Goal: Check status: Check status

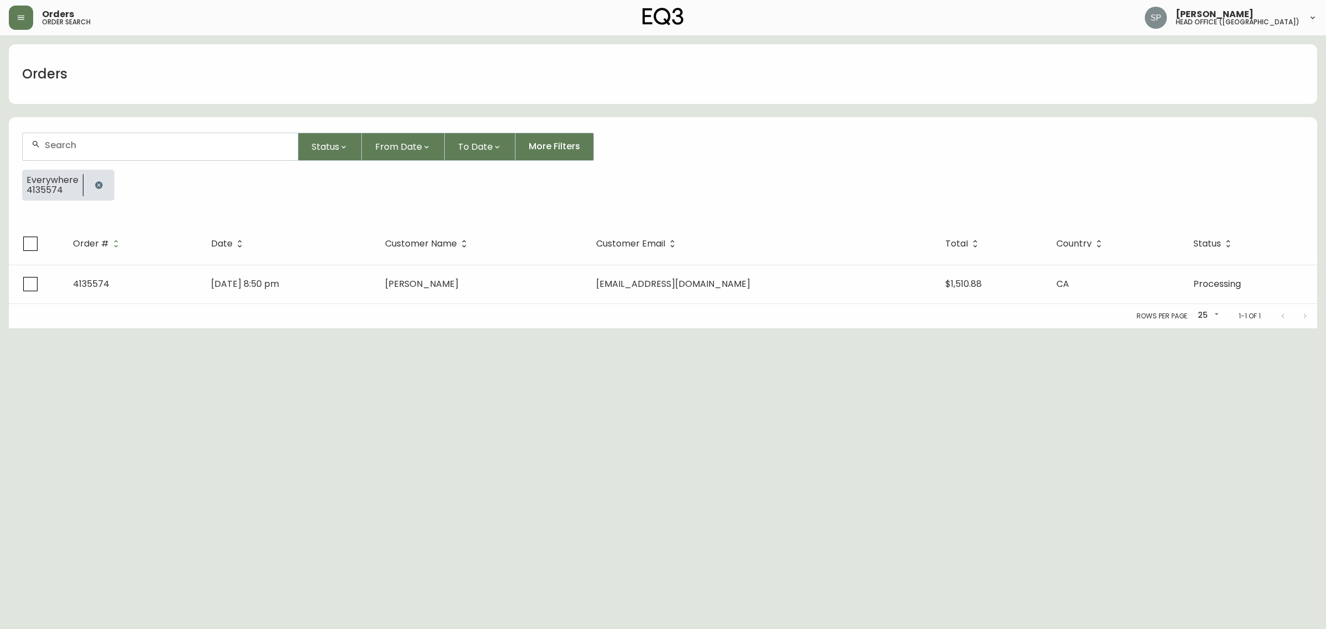
click at [97, 136] on div at bounding box center [160, 146] width 275 height 27
paste input "4134708"
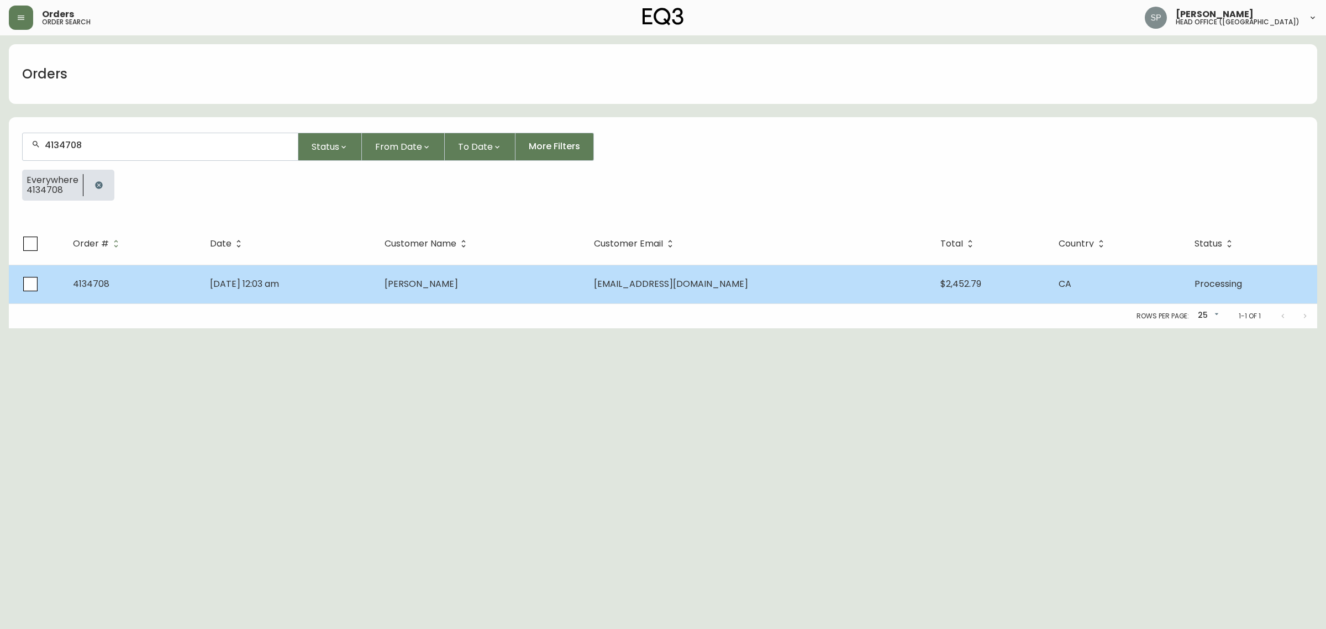
type input "4134708"
click at [315, 275] on td "[DATE] 12:03 am" at bounding box center [288, 284] width 175 height 39
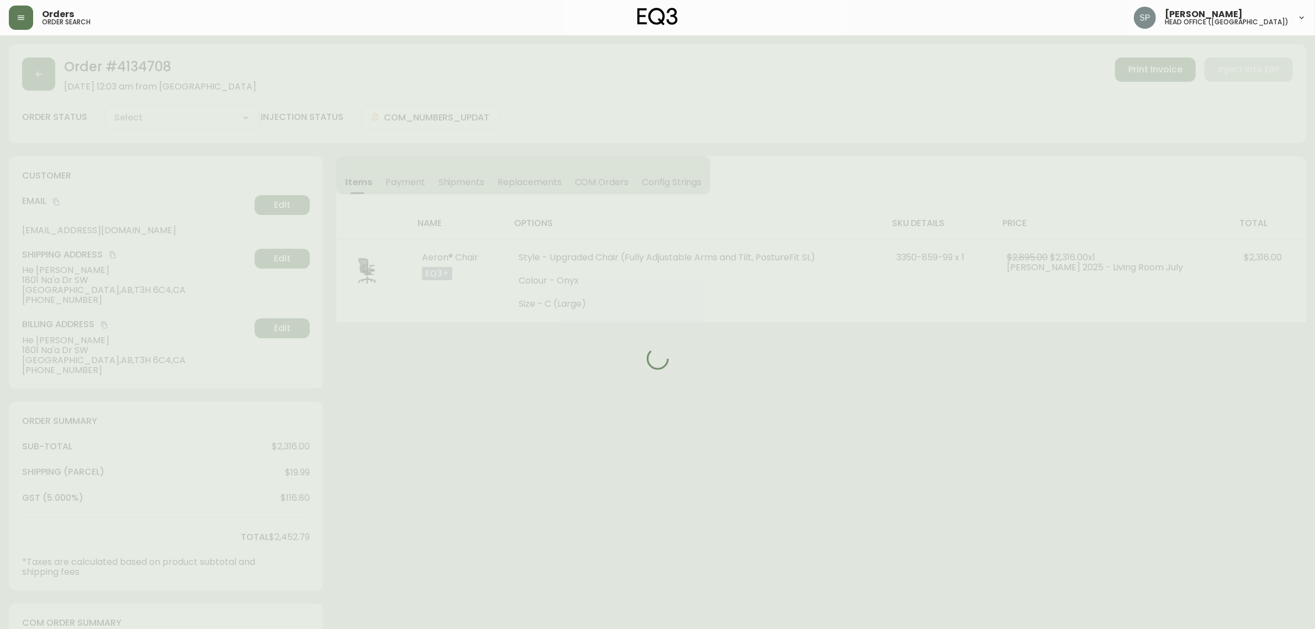
type input "Processing"
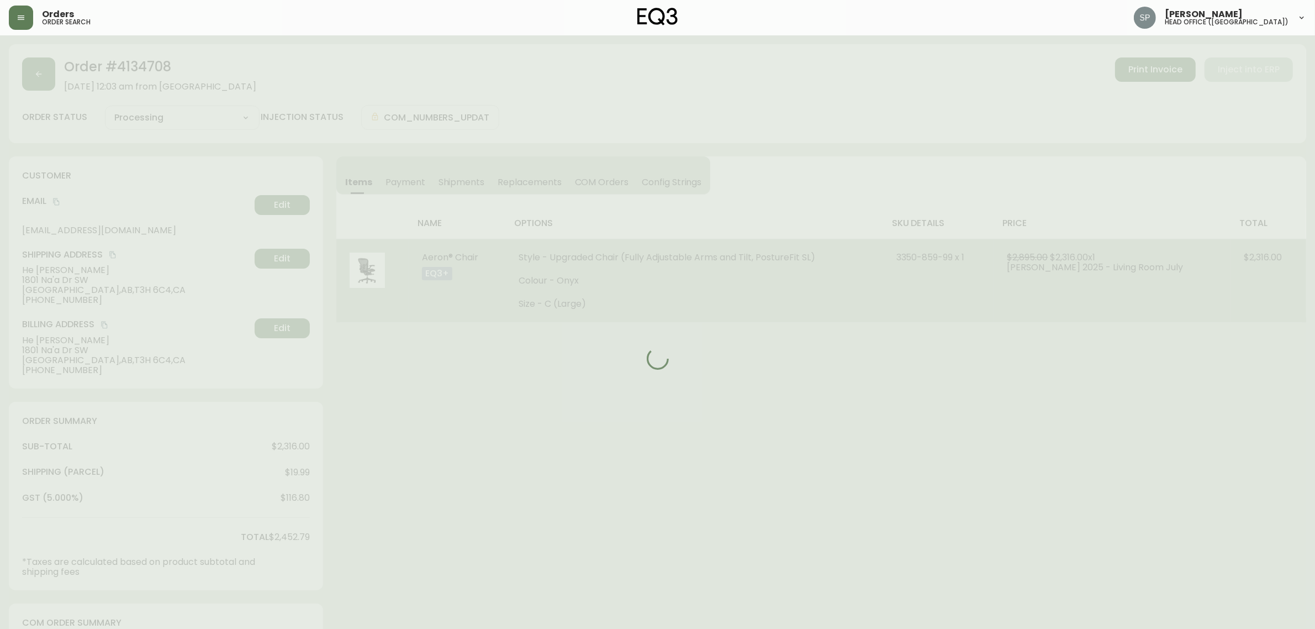
select select "PROCESSING"
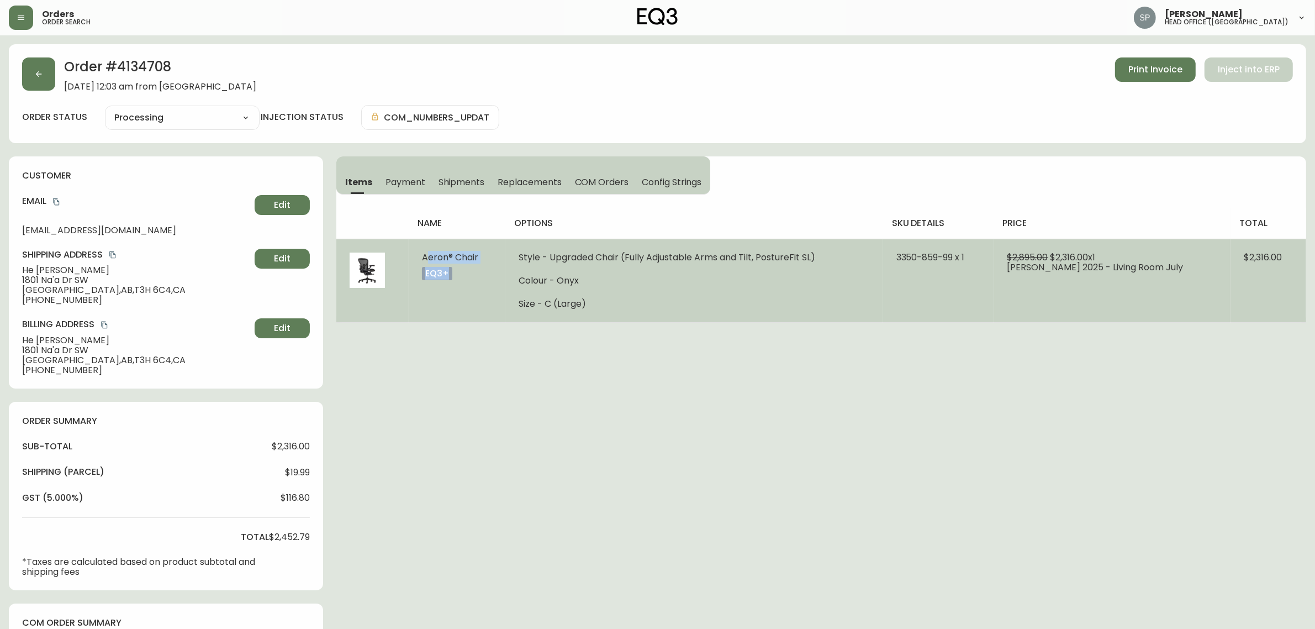
drag, startPoint x: 413, startPoint y: 255, endPoint x: 503, endPoint y: 263, distance: 90.5
click at [503, 263] on td "Aeron® Chair eq3+" at bounding box center [457, 280] width 97 height 83
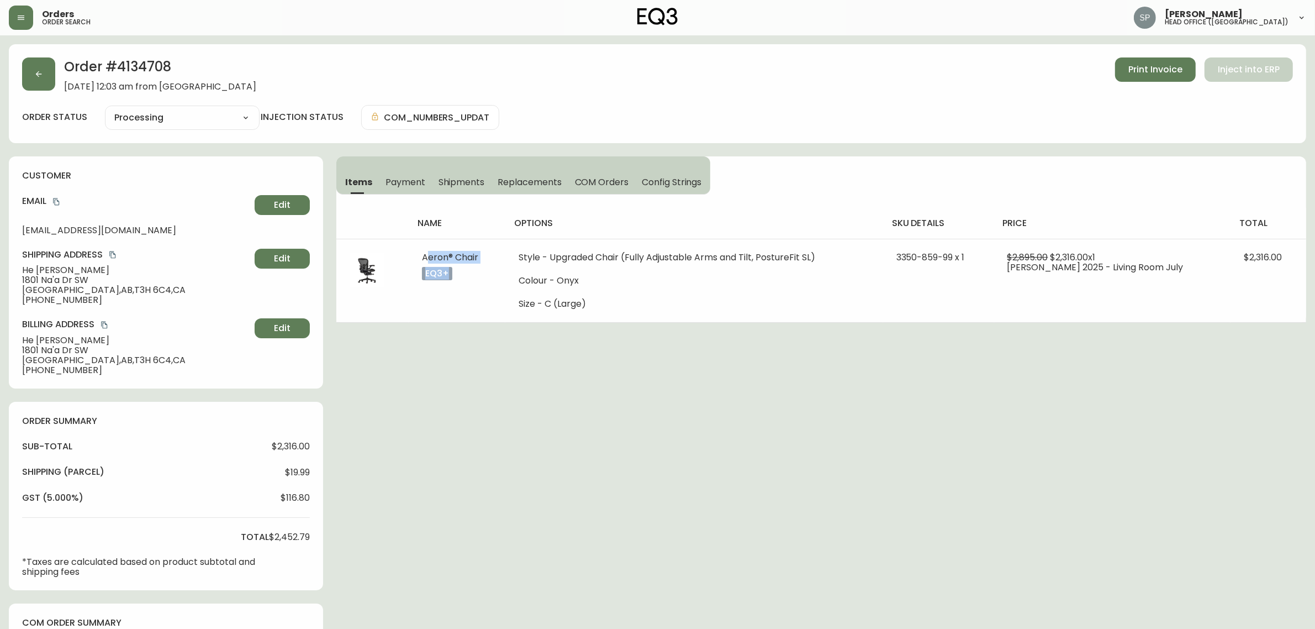
copy td "Aeron® Chair eq3+"
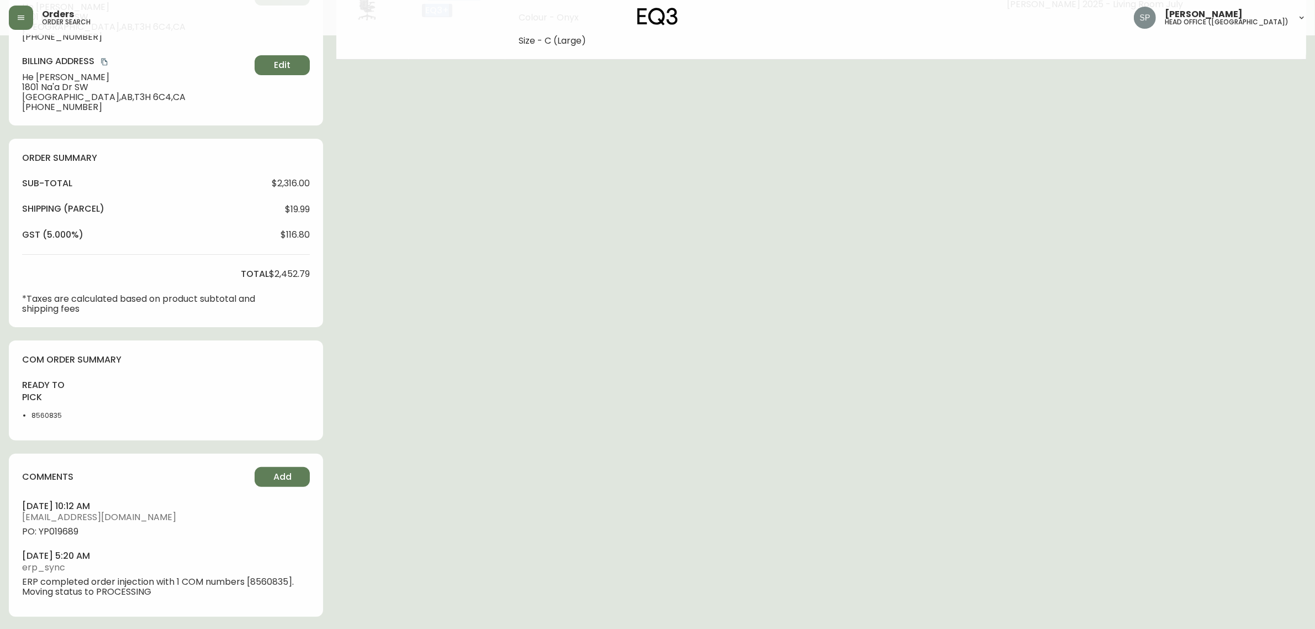
scroll to position [263, 0]
click at [58, 526] on span "PO: YP019689" at bounding box center [166, 531] width 288 height 10
copy span "YP019689"
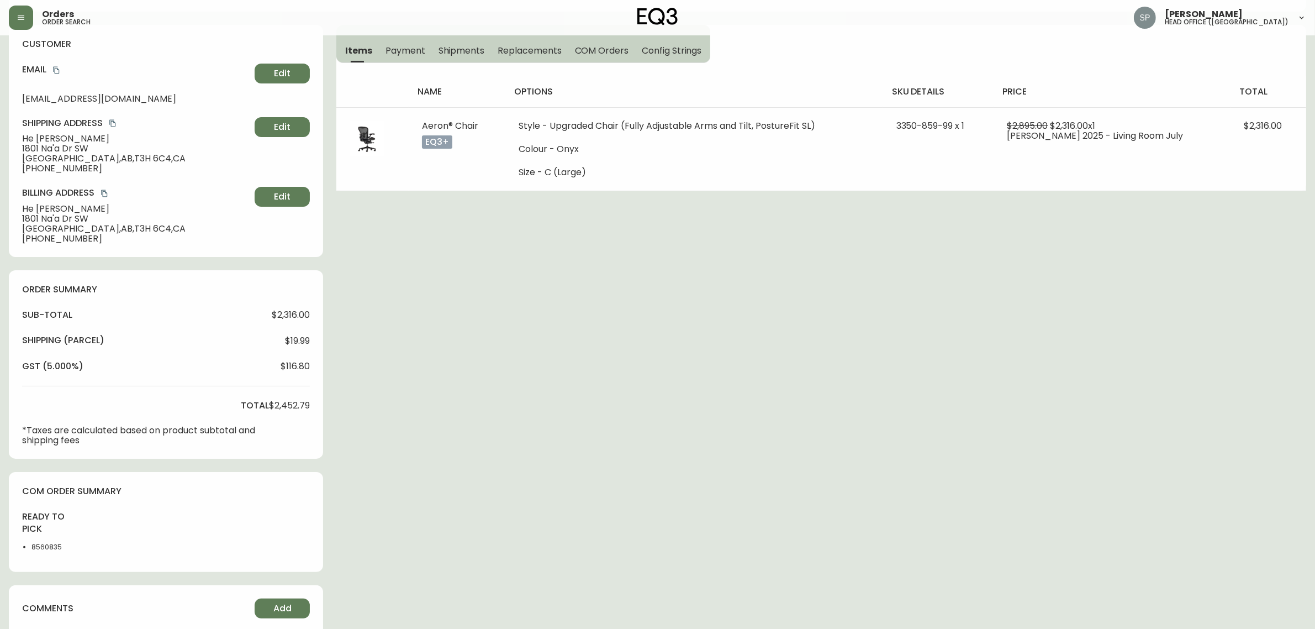
scroll to position [0, 0]
